Goal: Task Accomplishment & Management: Complete application form

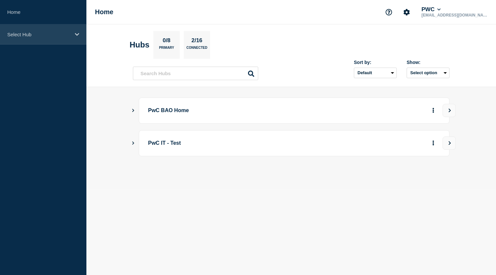
click at [79, 31] on div "Select Hub" at bounding box center [43, 34] width 86 height 20
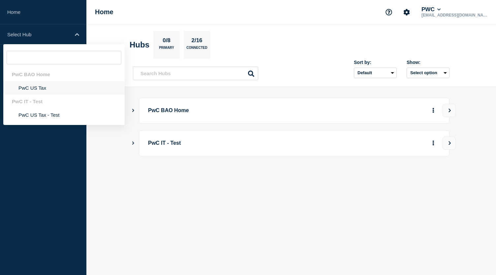
click at [45, 89] on li "PwC US Tax" at bounding box center [63, 88] width 121 height 14
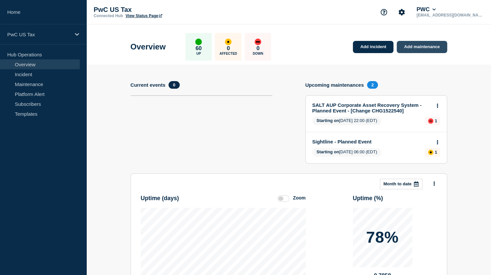
click at [419, 48] on link "Add maintenance" at bounding box center [422, 47] width 50 height 12
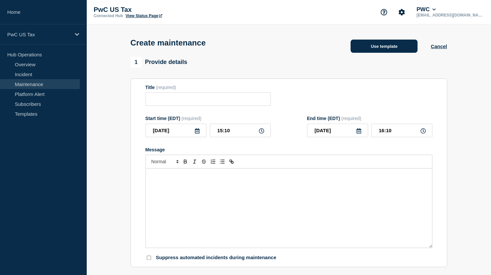
click at [379, 53] on button "Use template" at bounding box center [384, 46] width 67 height 13
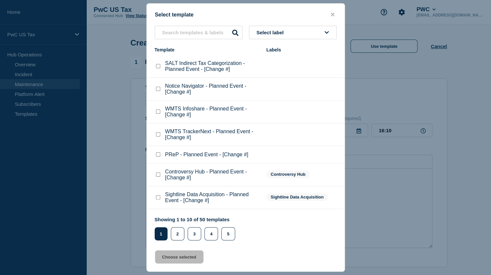
click at [156, 137] on checkbox"] "WMTS TrackerNext - Planned Event - [Change #] checkbox" at bounding box center [158, 134] width 4 height 4
checkbox checkbox"] "true"
click at [192, 261] on button "Choose selected" at bounding box center [179, 256] width 48 height 13
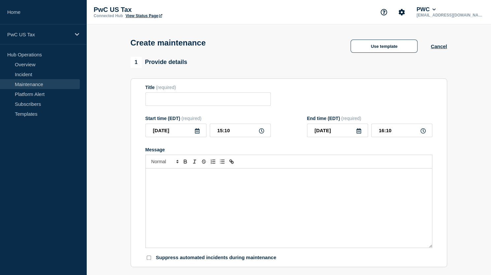
type input "WMTS TrackerNext - Planned Event - [Change #]"
type input "17:10"
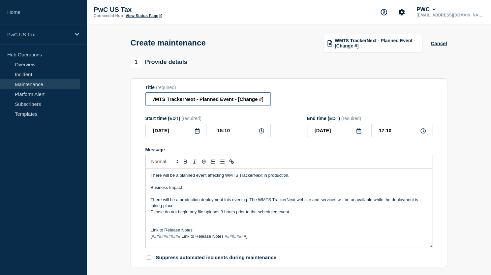
drag, startPoint x: 240, startPoint y: 102, endPoint x: 320, endPoint y: 105, distance: 79.5
click at [319, 106] on div "Title (required) WMTS TrackerNext - Planned Event - [Change #]" at bounding box center [288, 95] width 287 height 21
paste input "CHG1523529"
type input "WMTS TrackerNext - Planned Event - CHG1523529"
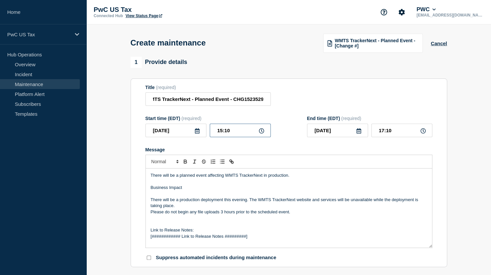
scroll to position [0, 0]
click at [220, 136] on input "15:10" at bounding box center [240, 131] width 61 height 14
click at [221, 133] on input "15:10" at bounding box center [240, 131] width 61 height 14
click at [223, 134] on input "15:10" at bounding box center [240, 131] width 61 height 14
type input "20:10"
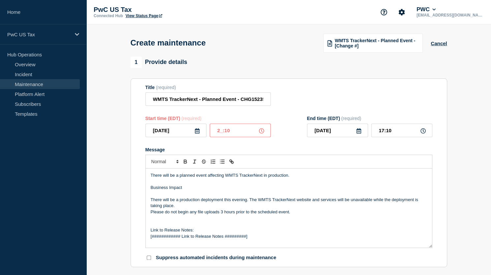
type input "22:10"
click at [236, 130] on input "20:10" at bounding box center [240, 131] width 61 height 14
type input "20:00"
type input "22:00"
click at [359, 135] on input "[DATE]" at bounding box center [337, 131] width 61 height 14
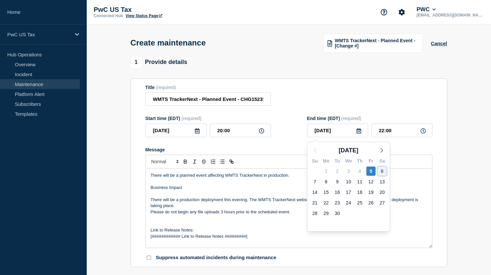
click at [384, 172] on div "6" at bounding box center [382, 171] width 9 height 9
type input "[DATE]"
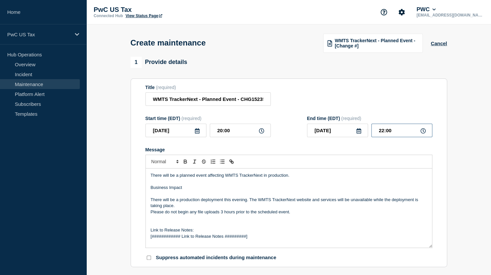
click at [383, 129] on input "22:00" at bounding box center [401, 131] width 61 height 14
type input "10:00"
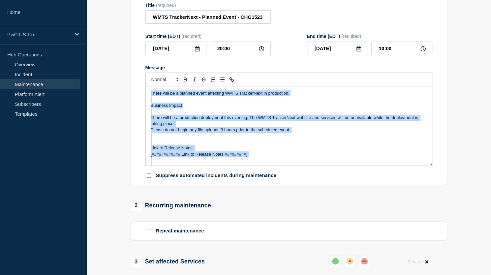
scroll to position [56, 0]
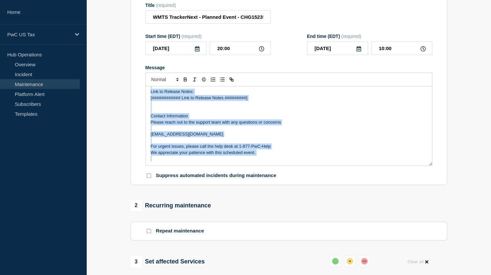
drag, startPoint x: 149, startPoint y: 91, endPoint x: 275, endPoint y: 179, distance: 154.1
click at [275, 179] on form "Title (required) WMTS TrackerNext - Planned Event - CHG1523529 Start time (EDT)…" at bounding box center [288, 91] width 287 height 176
paste div "Message"
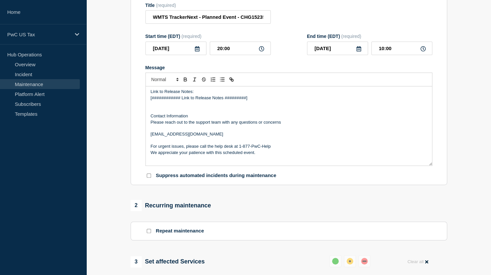
scroll to position [0, 0]
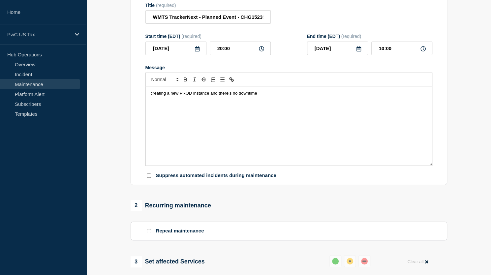
click at [228, 93] on span "creating a new PROD instance and thereis no downtime" at bounding box center [204, 93] width 107 height 5
click at [259, 133] on div "creating a new PROD instance and there is no downtime" at bounding box center [289, 125] width 286 height 79
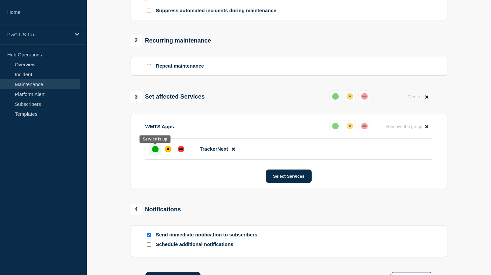
click at [156, 147] on div at bounding box center [155, 149] width 12 height 12
click at [149, 237] on input "Send immediate notification to subscribers" at bounding box center [149, 235] width 4 height 4
checkbox input "false"
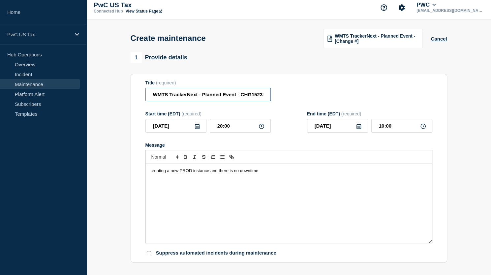
scroll to position [0, 7]
drag, startPoint x: 250, startPoint y: 93, endPoint x: 293, endPoint y: 93, distance: 42.9
click at [293, 93] on div "Title (required) WMTS TrackerNext - Planned Event - CHG1523529" at bounding box center [288, 90] width 287 height 21
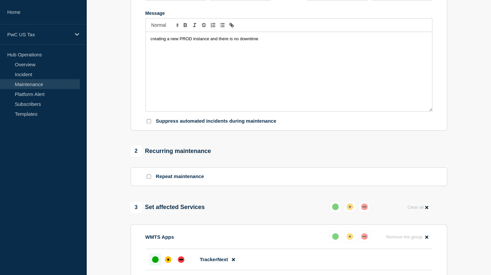
scroll to position [301, 0]
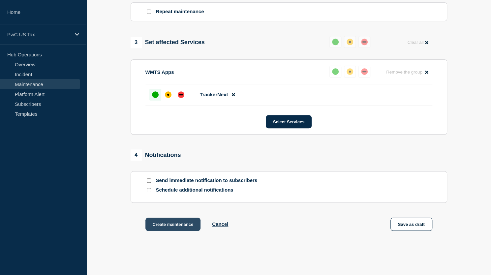
click at [171, 226] on button "Create maintenance" at bounding box center [172, 224] width 55 height 13
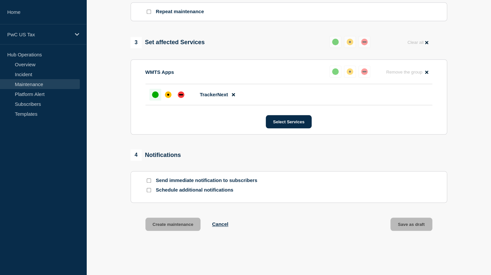
scroll to position [315, 0]
